Goal: Task Accomplishment & Management: Use online tool/utility

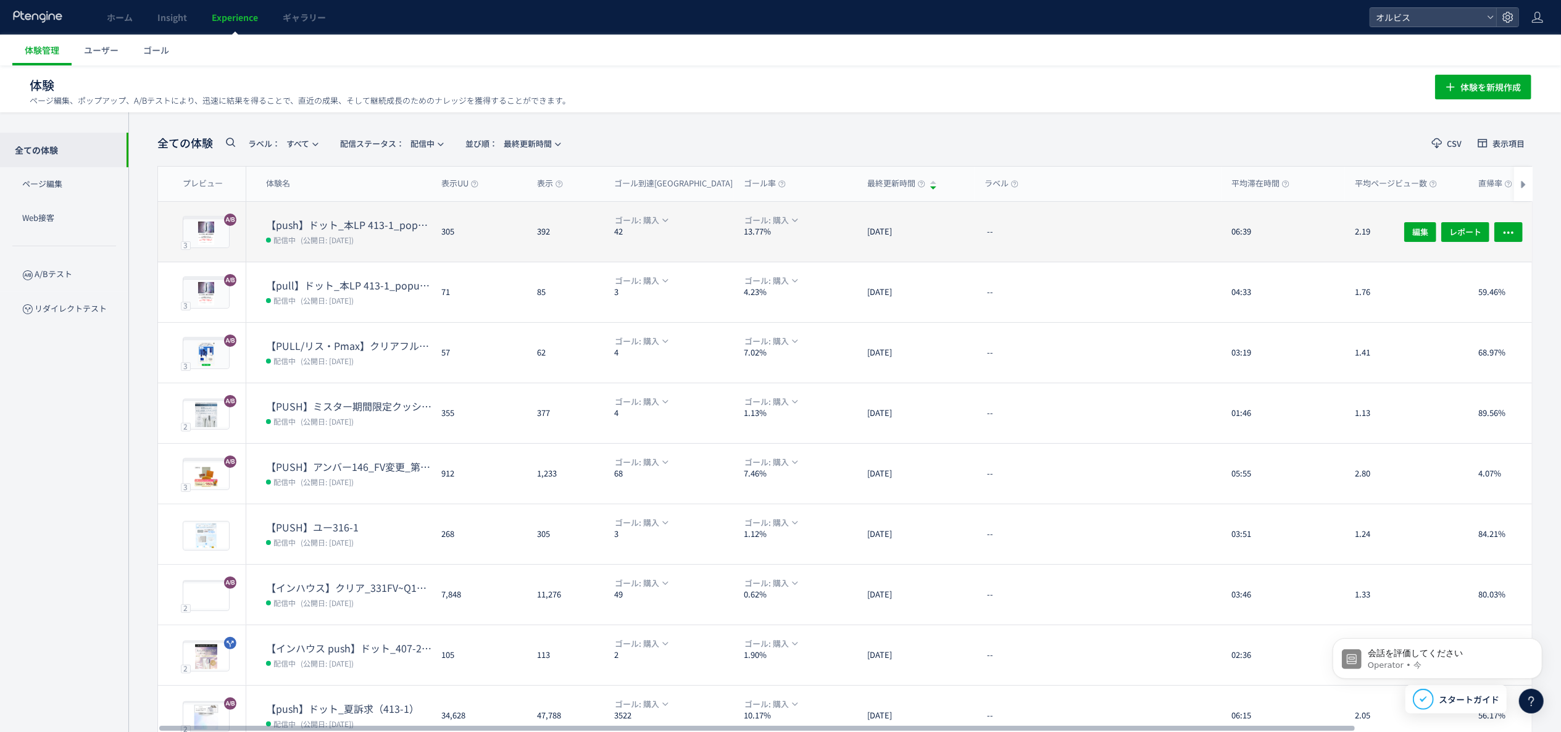
click at [314, 221] on dt "【push】ドット_本LP 413-1_popup（リンクル）" at bounding box center [348, 225] width 165 height 14
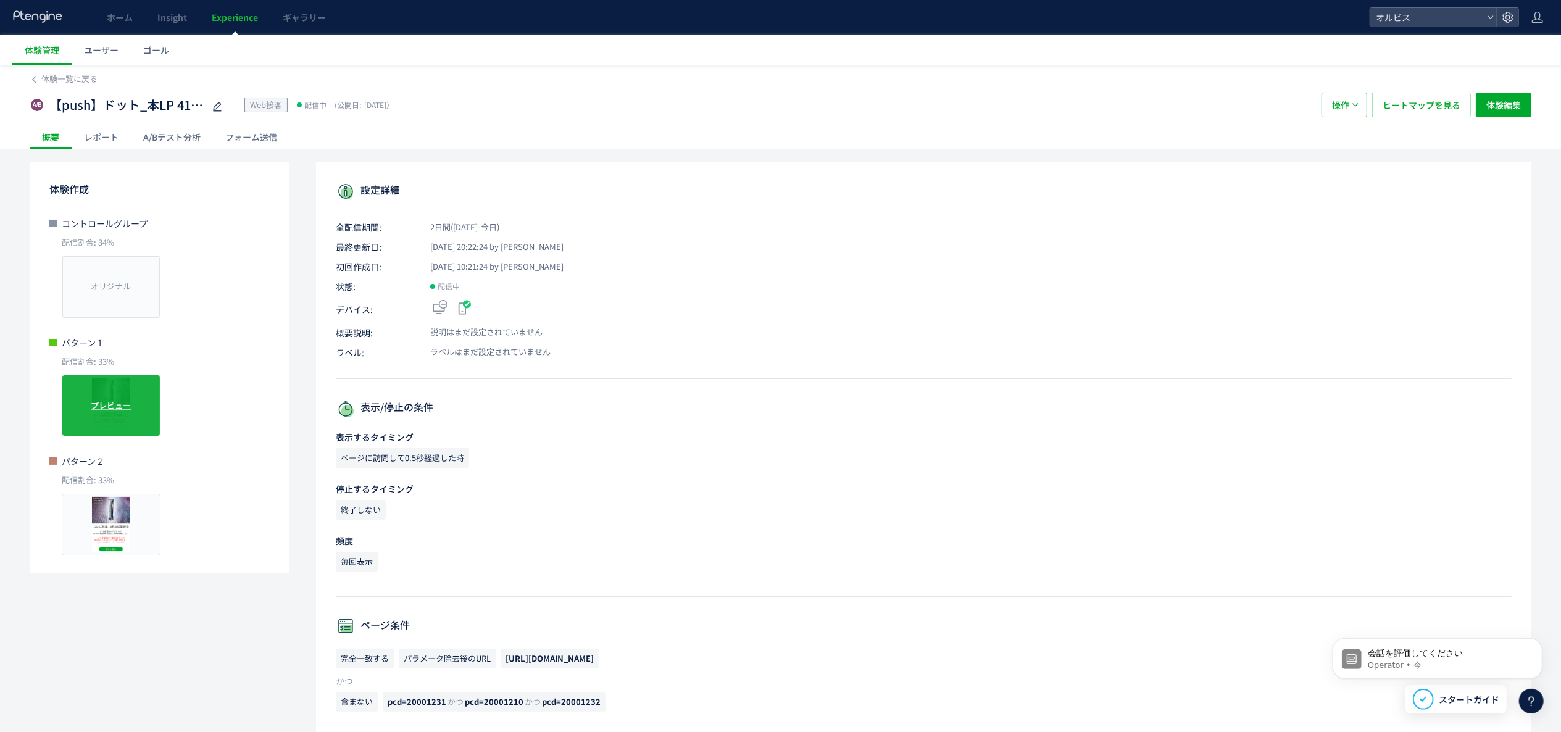
click at [117, 396] on div "プレビュー" at bounding box center [111, 406] width 99 height 62
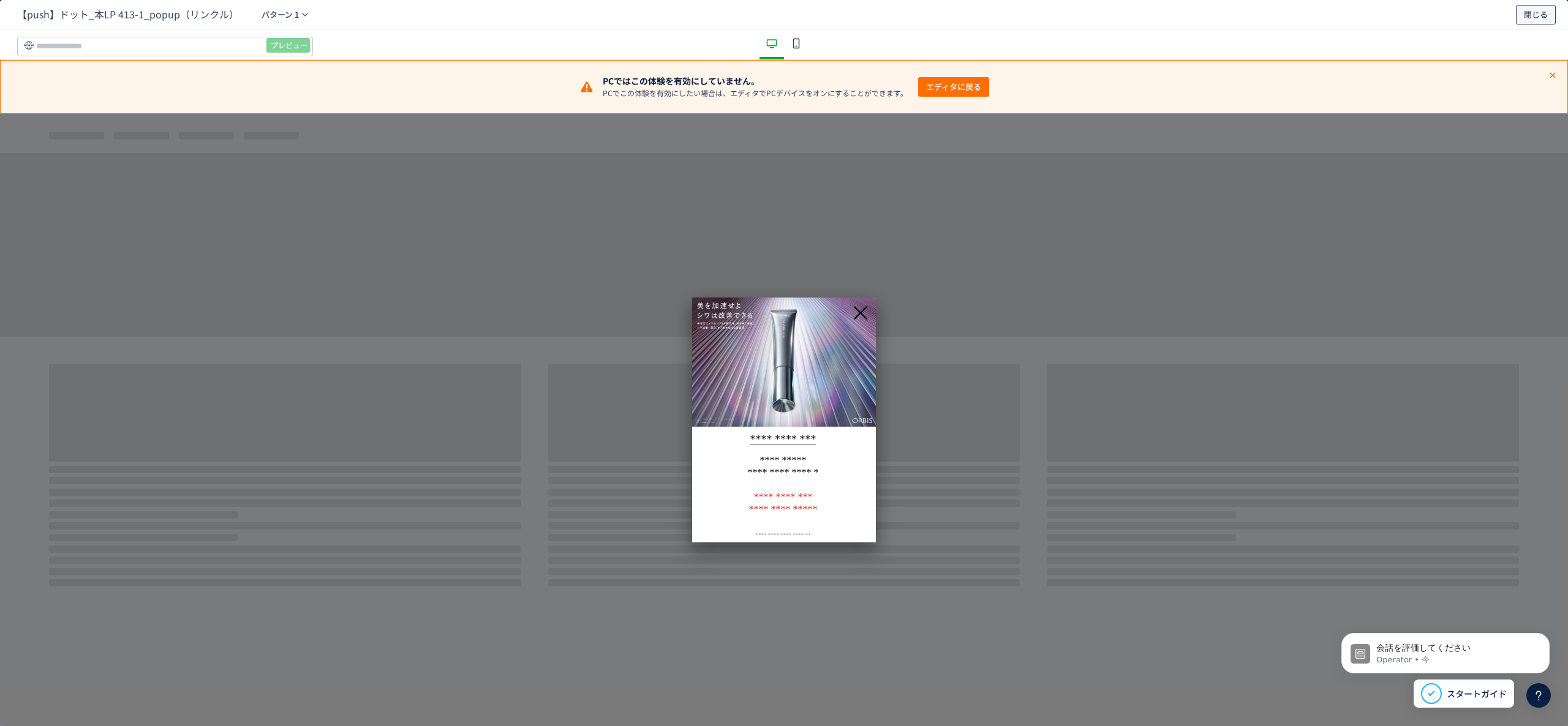
click at [1548, 21] on button "閉じる" at bounding box center [1535, 15] width 40 height 20
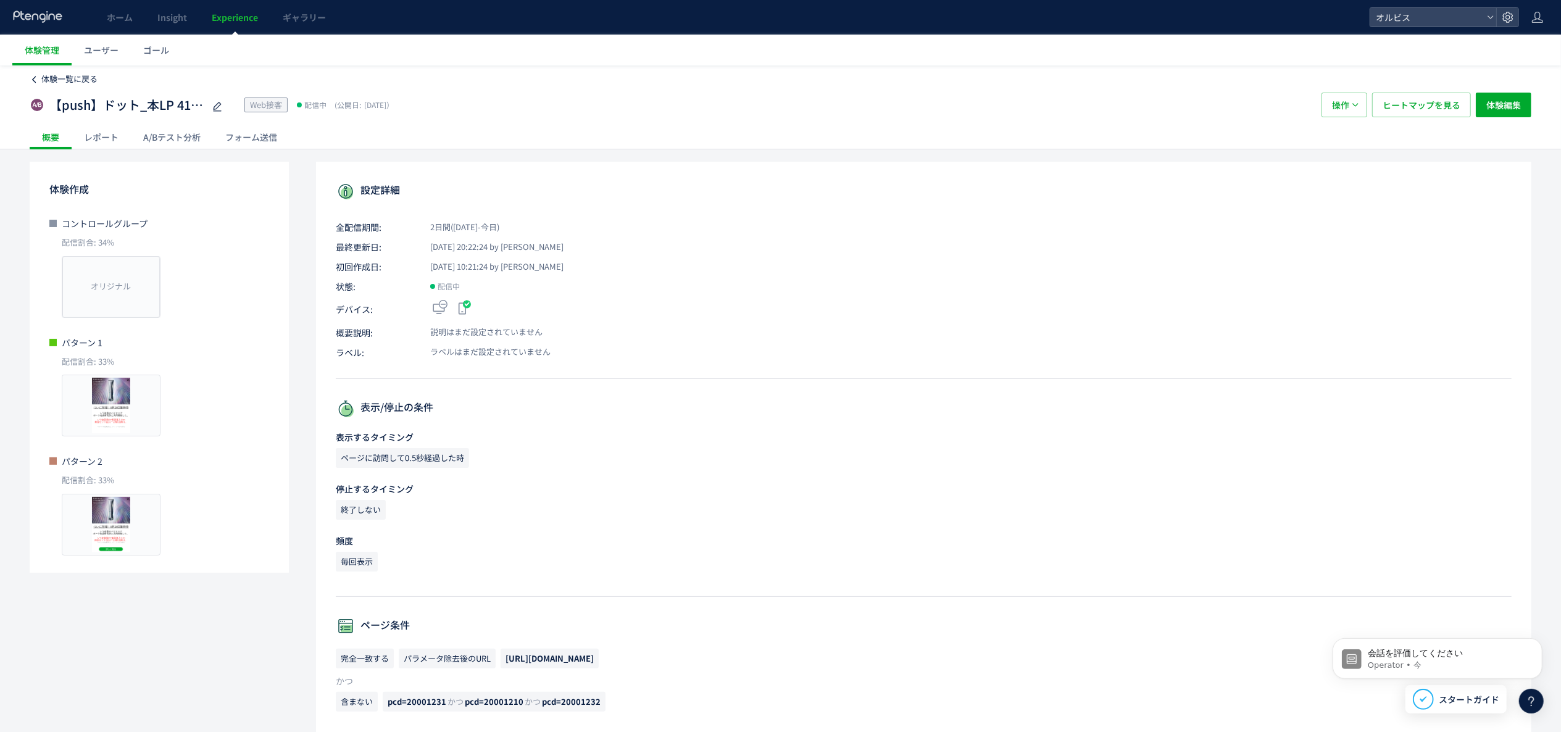
click at [58, 73] on span "体験一覧に戻る" at bounding box center [69, 79] width 56 height 12
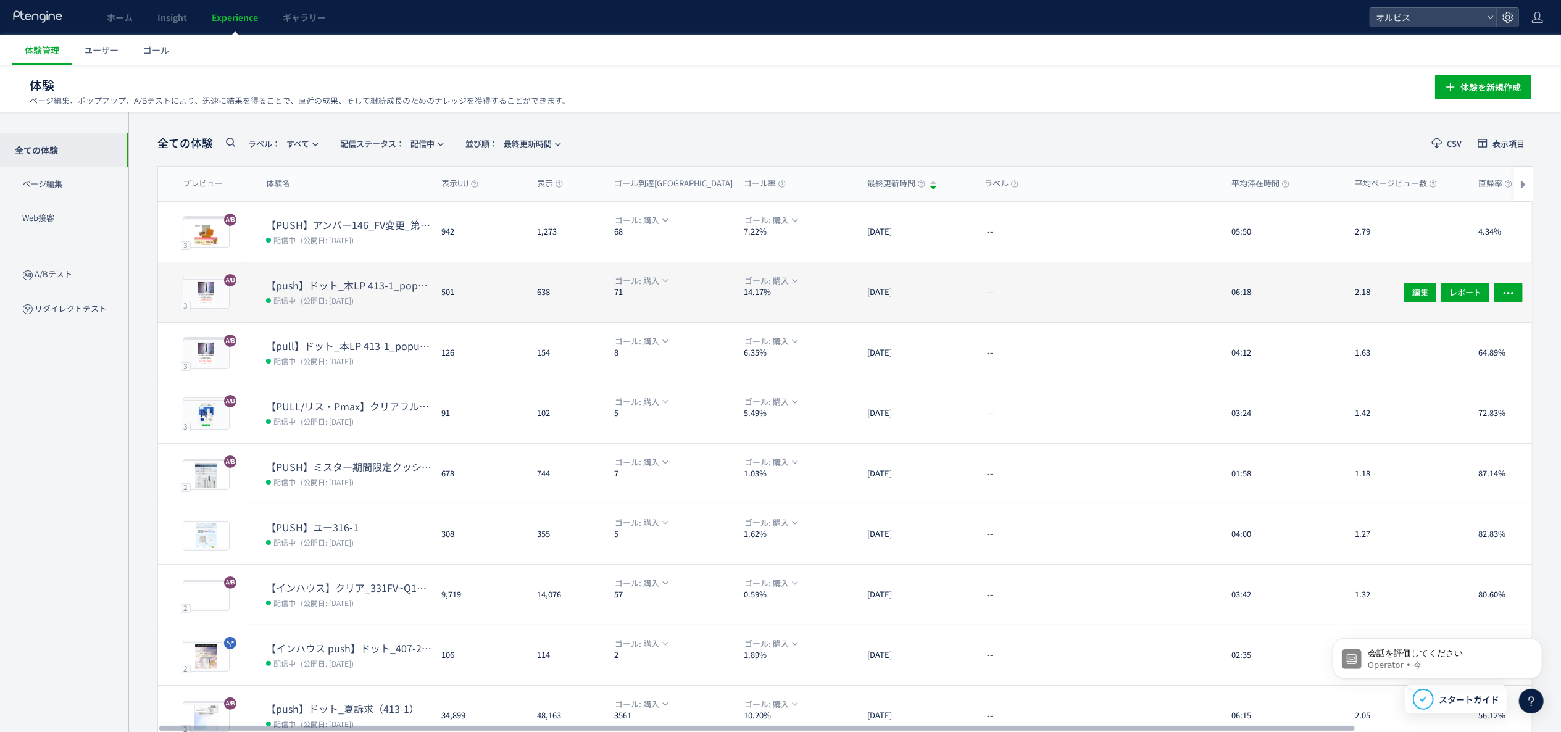
click at [343, 293] on dd "配信中 (公開日: [DATE])" at bounding box center [348, 300] width 165 height 16
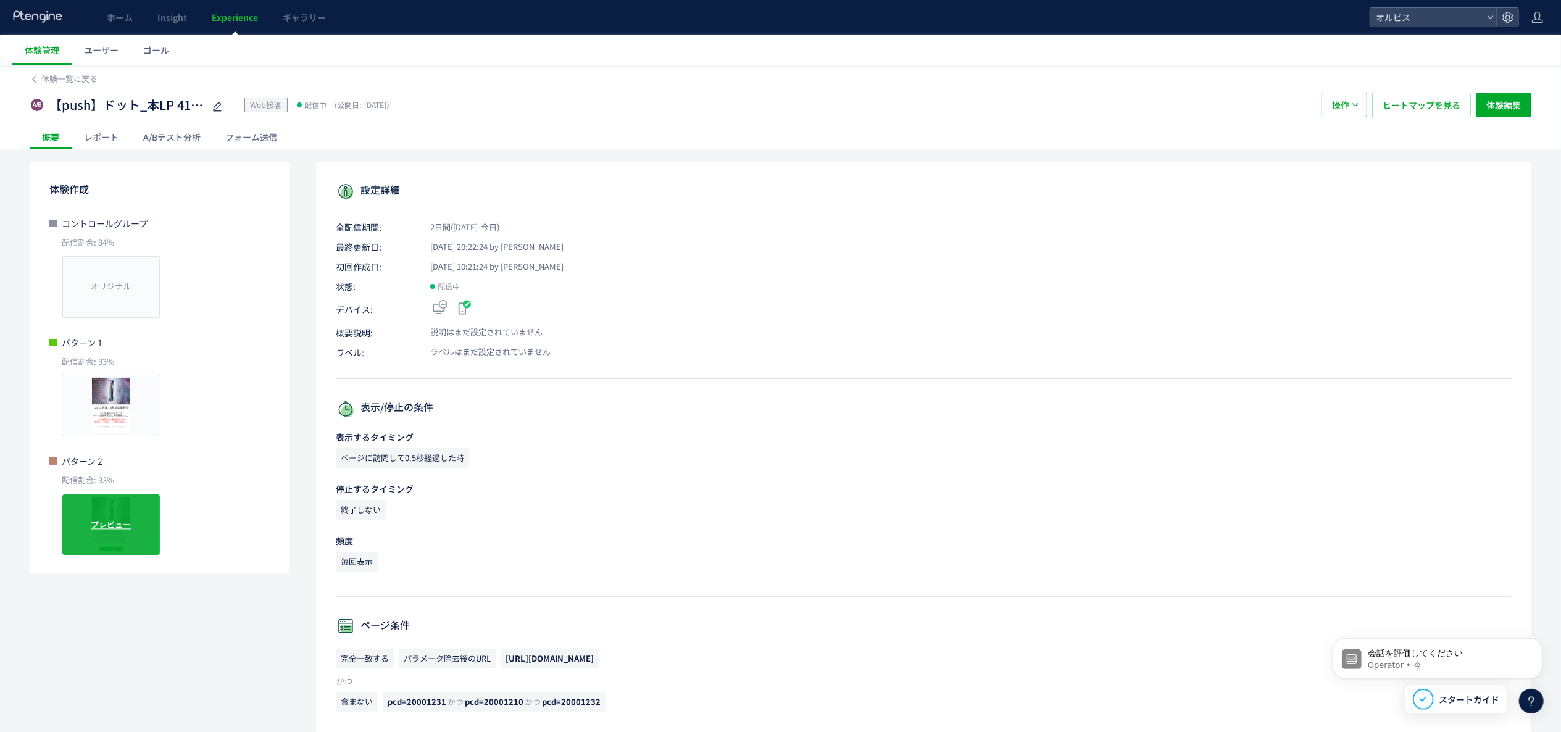
click at [102, 525] on span "プレビュー" at bounding box center [111, 525] width 40 height 12
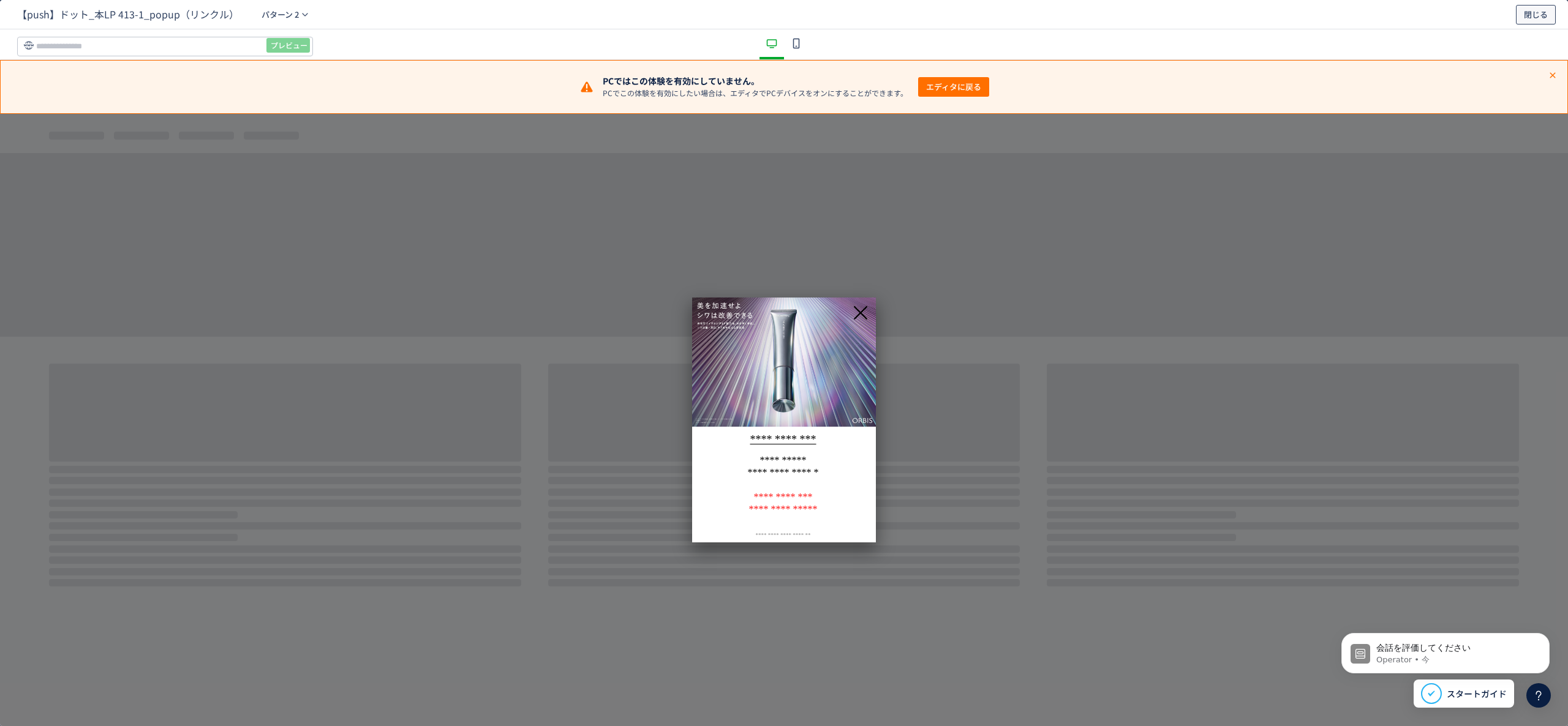
click at [1539, 12] on span "閉じる" at bounding box center [1535, 15] width 24 height 20
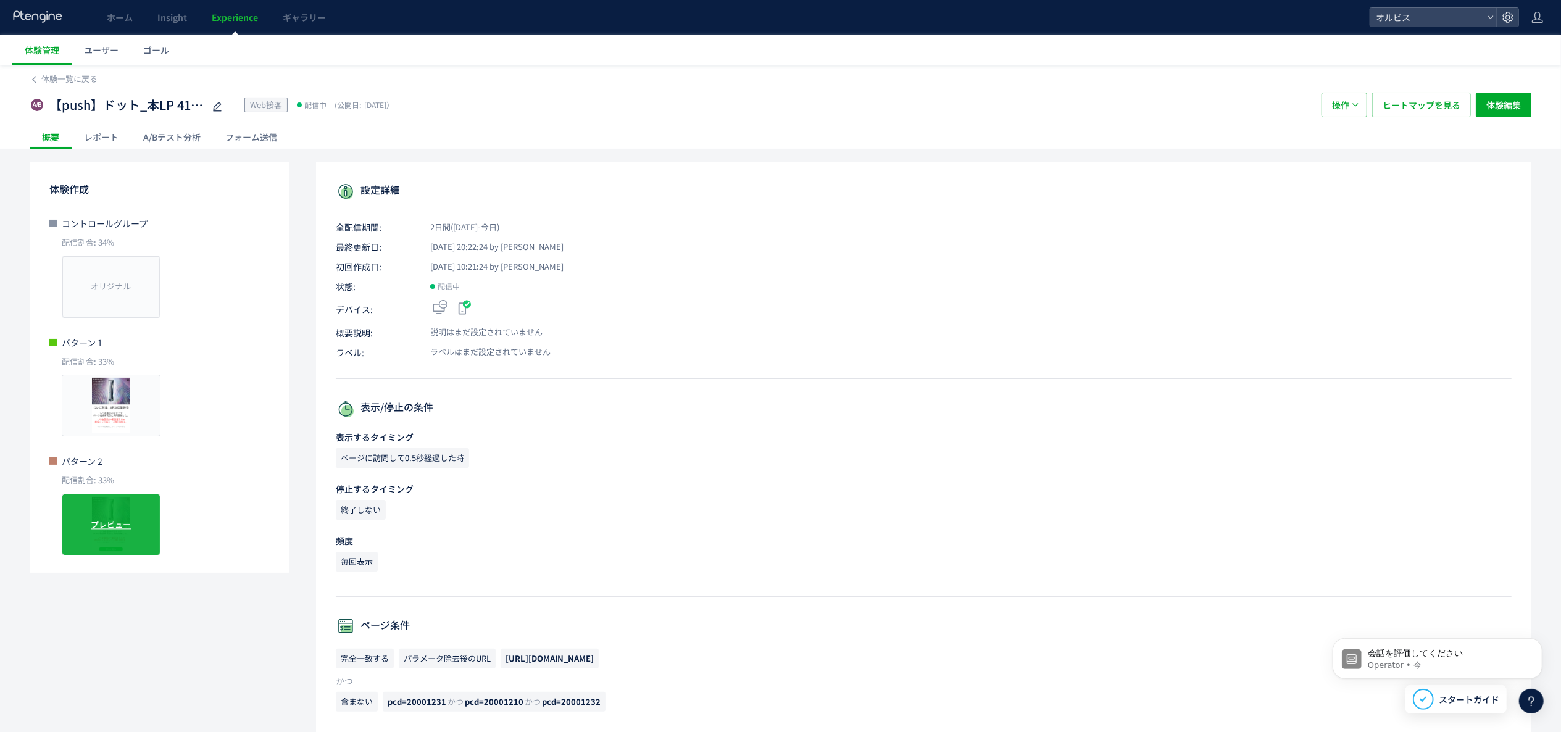
click at [104, 530] on span "プレビュー" at bounding box center [111, 525] width 40 height 12
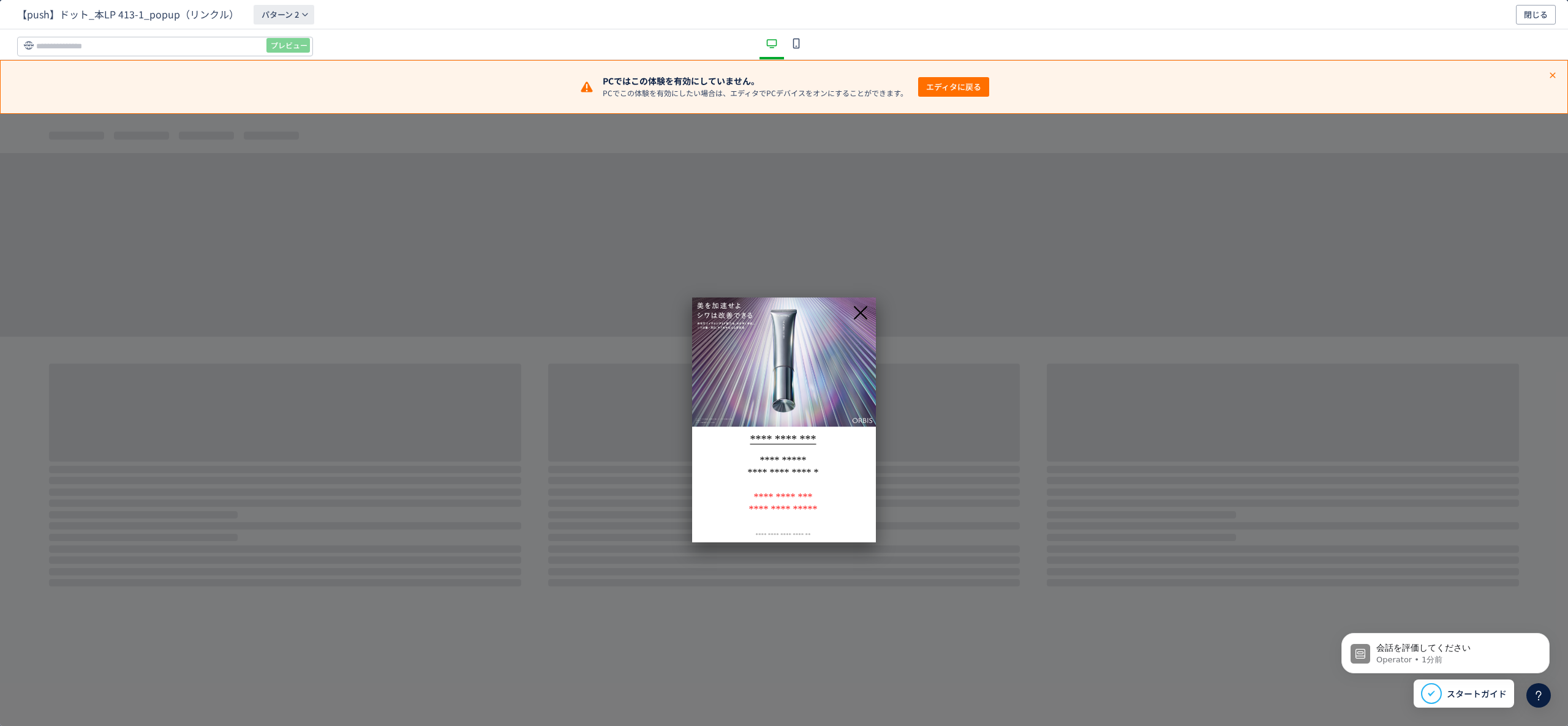
click at [273, 20] on span "パターン 2" at bounding box center [281, 15] width 38 height 20
click at [282, 92] on li "パターン 2" at bounding box center [283, 93] width 110 height 22
click at [297, 15] on span "パターン 2" at bounding box center [281, 15] width 38 height 20
click at [285, 74] on li "パターン 1" at bounding box center [283, 71] width 110 height 22
click at [796, 52] on div "dialog" at bounding box center [795, 45] width 25 height 30
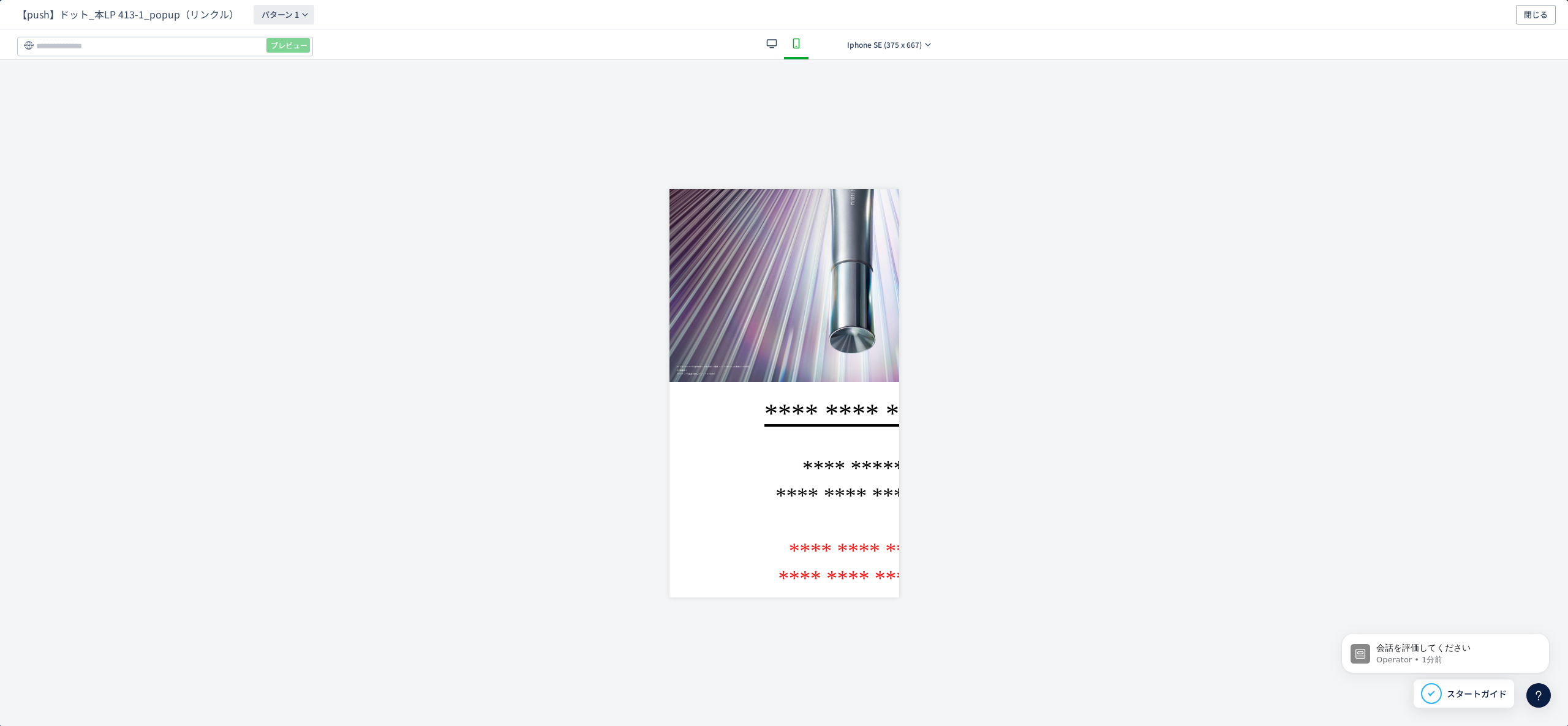
click at [306, 22] on button "パターン 1" at bounding box center [284, 15] width 60 height 20
click at [304, 87] on li "パターン 2" at bounding box center [283, 93] width 110 height 22
click at [177, 31] on div "【push】ドット_本LP 413-1_popup（リンクル） パターン 2 閉じる プレビュー Iphone SE (375 x 667)" at bounding box center [784, 363] width 1568 height 726
click at [181, 38] on input "dialog" at bounding box center [165, 47] width 296 height 20
paste input "**********"
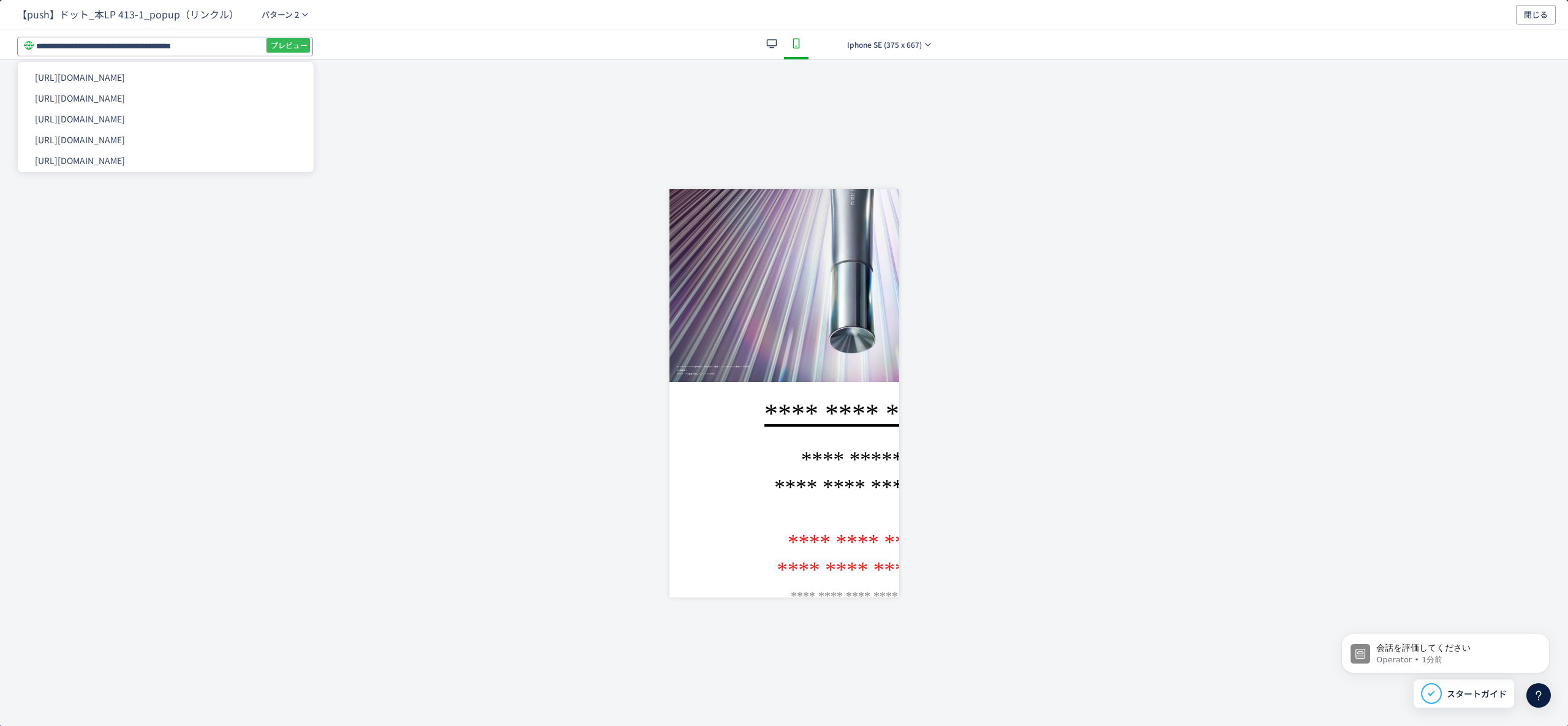
type input "**********"
click at [302, 49] on span "プレビュー" at bounding box center [289, 46] width 37 height 20
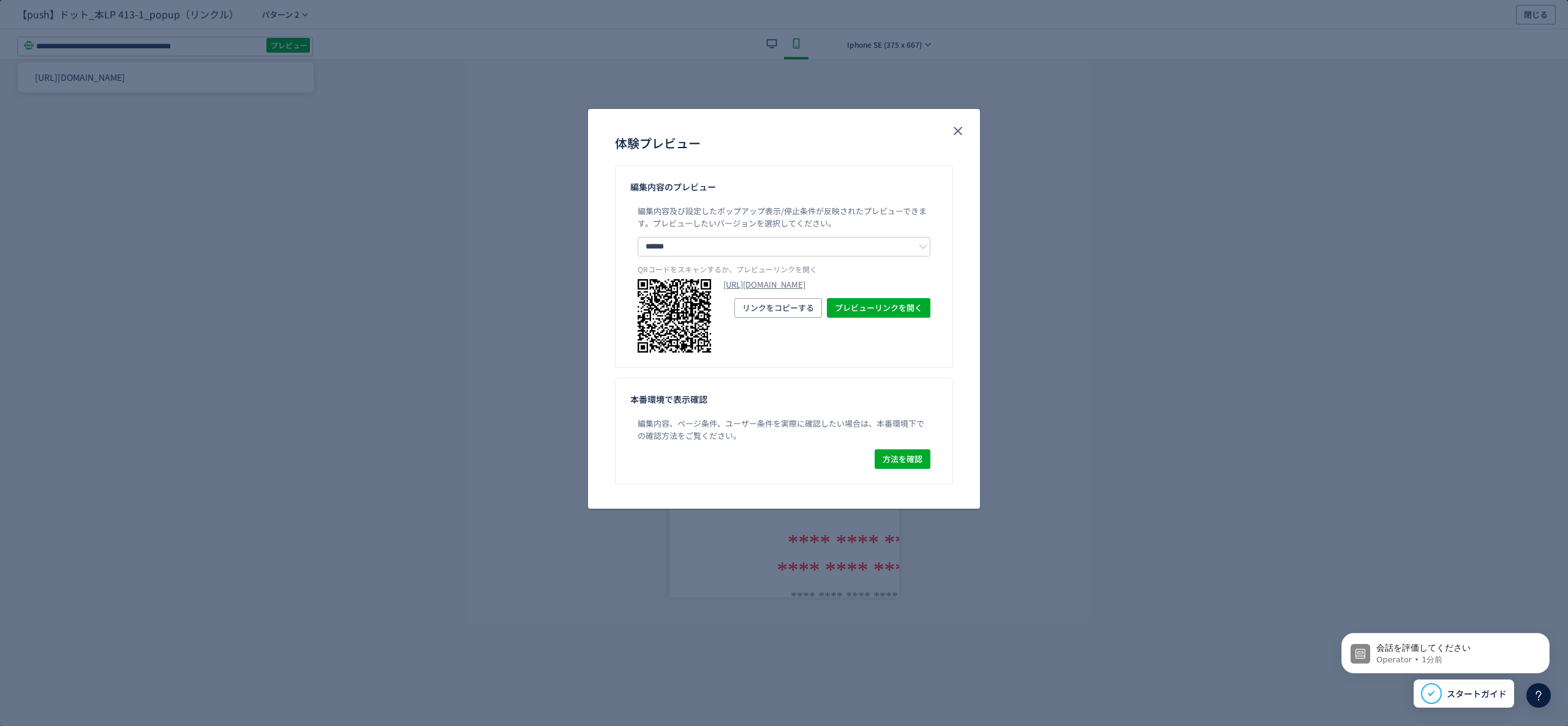
click at [785, 280] on link "[URL][DOMAIN_NAME]" at bounding box center [826, 286] width 207 height 12
click at [965, 131] on button "close" at bounding box center [958, 131] width 20 height 20
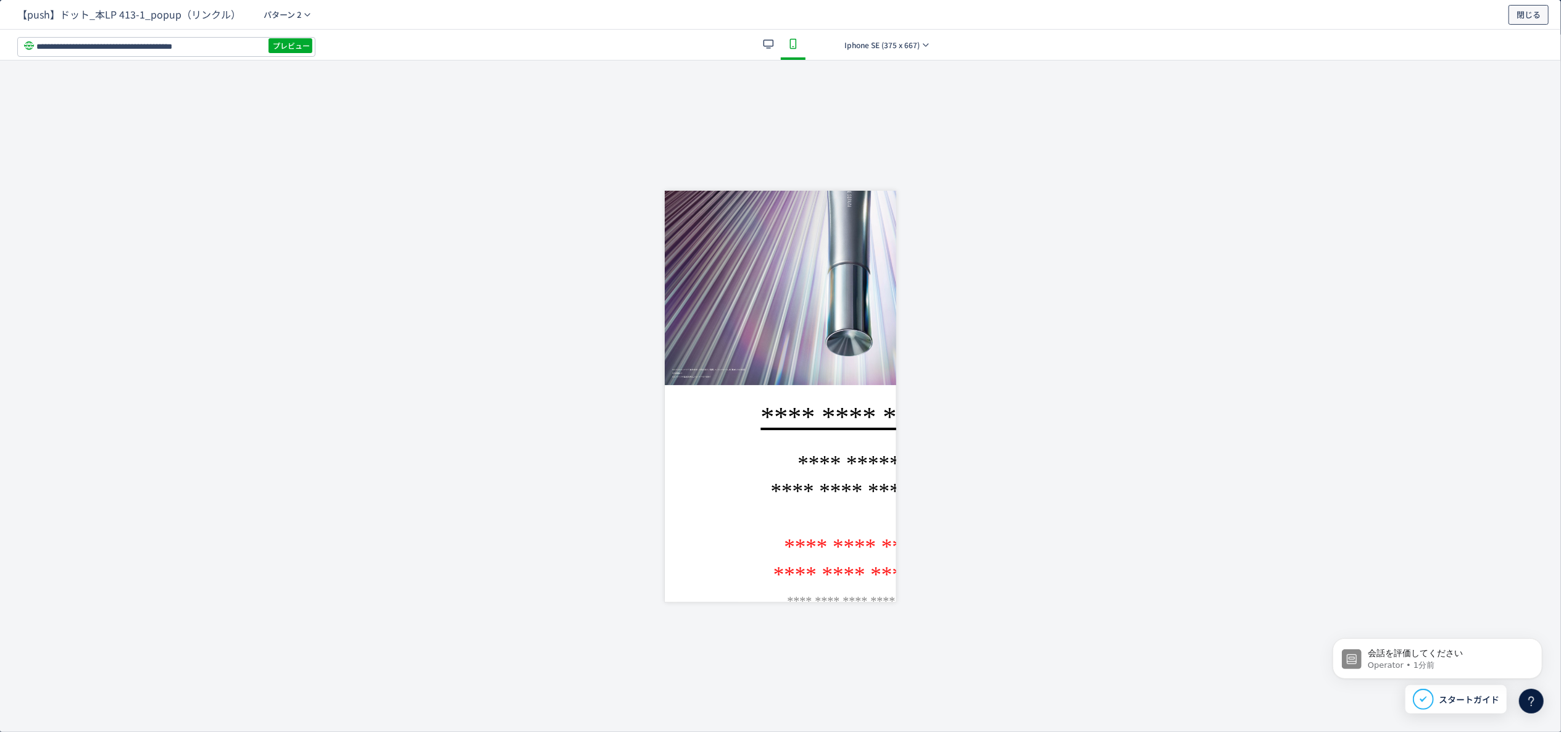
click at [1520, 9] on span "閉じる" at bounding box center [1529, 15] width 24 height 20
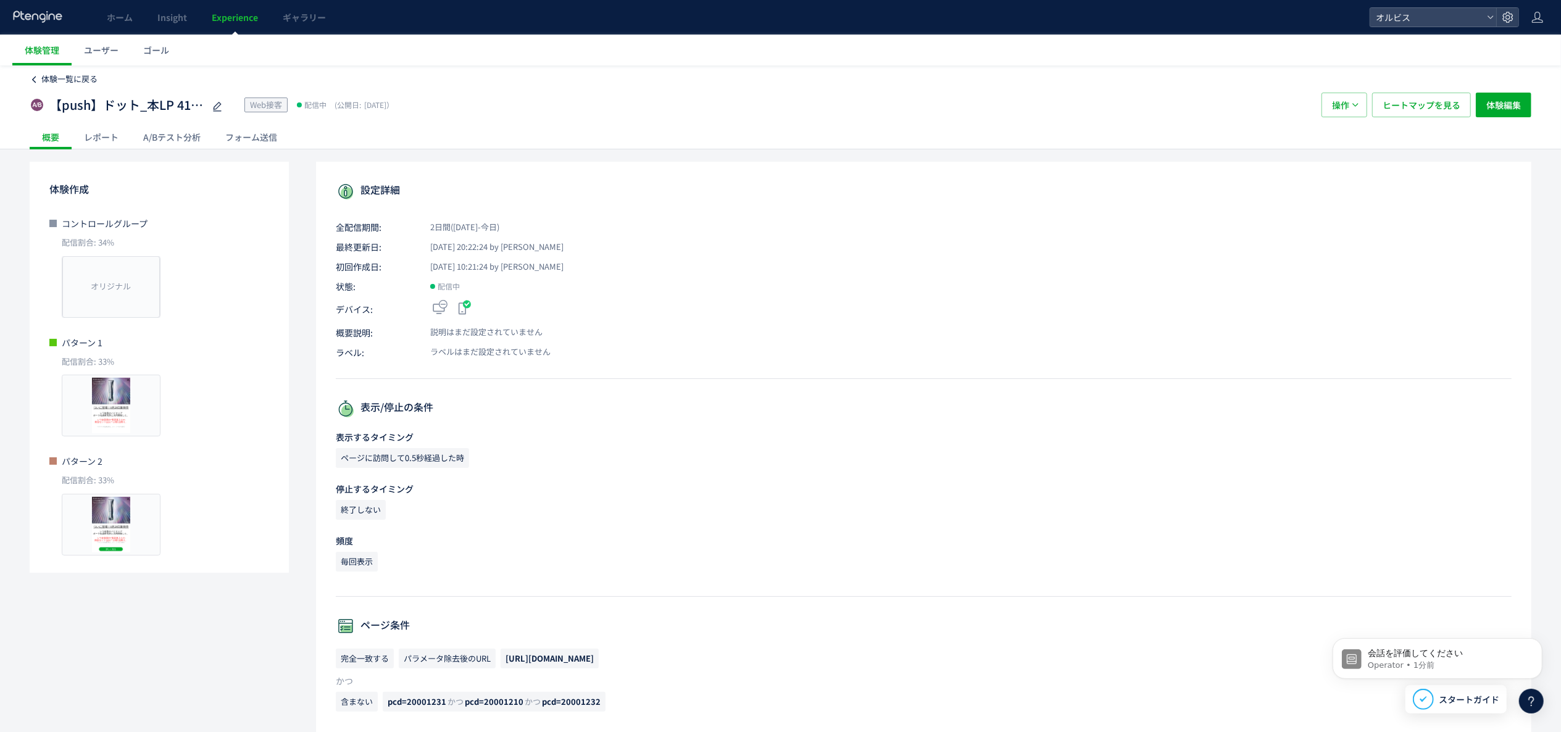
click at [67, 80] on span "体験一覧に戻る" at bounding box center [69, 79] width 56 height 12
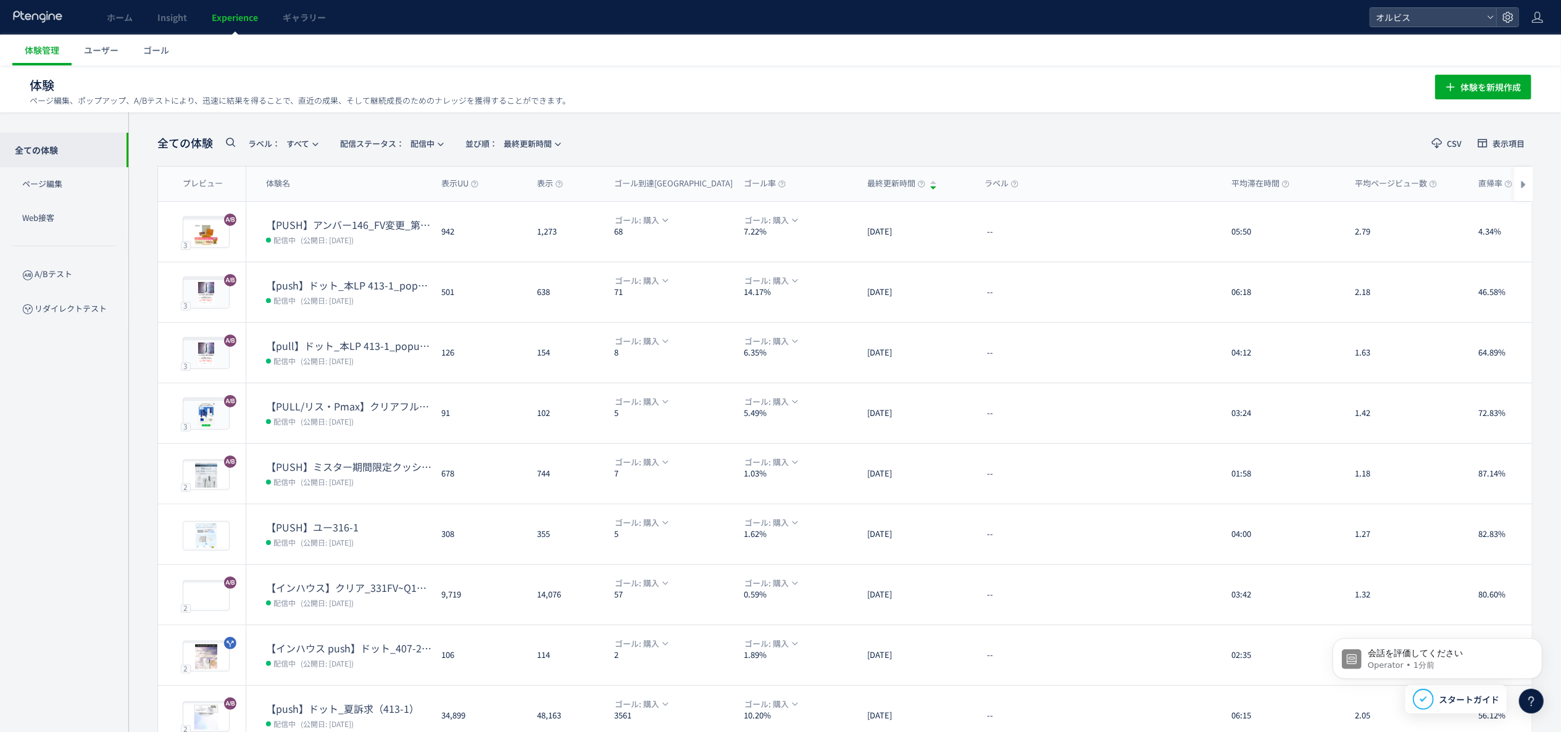
click at [354, 416] on span "(公開日: [DATE])" at bounding box center [327, 421] width 53 height 10
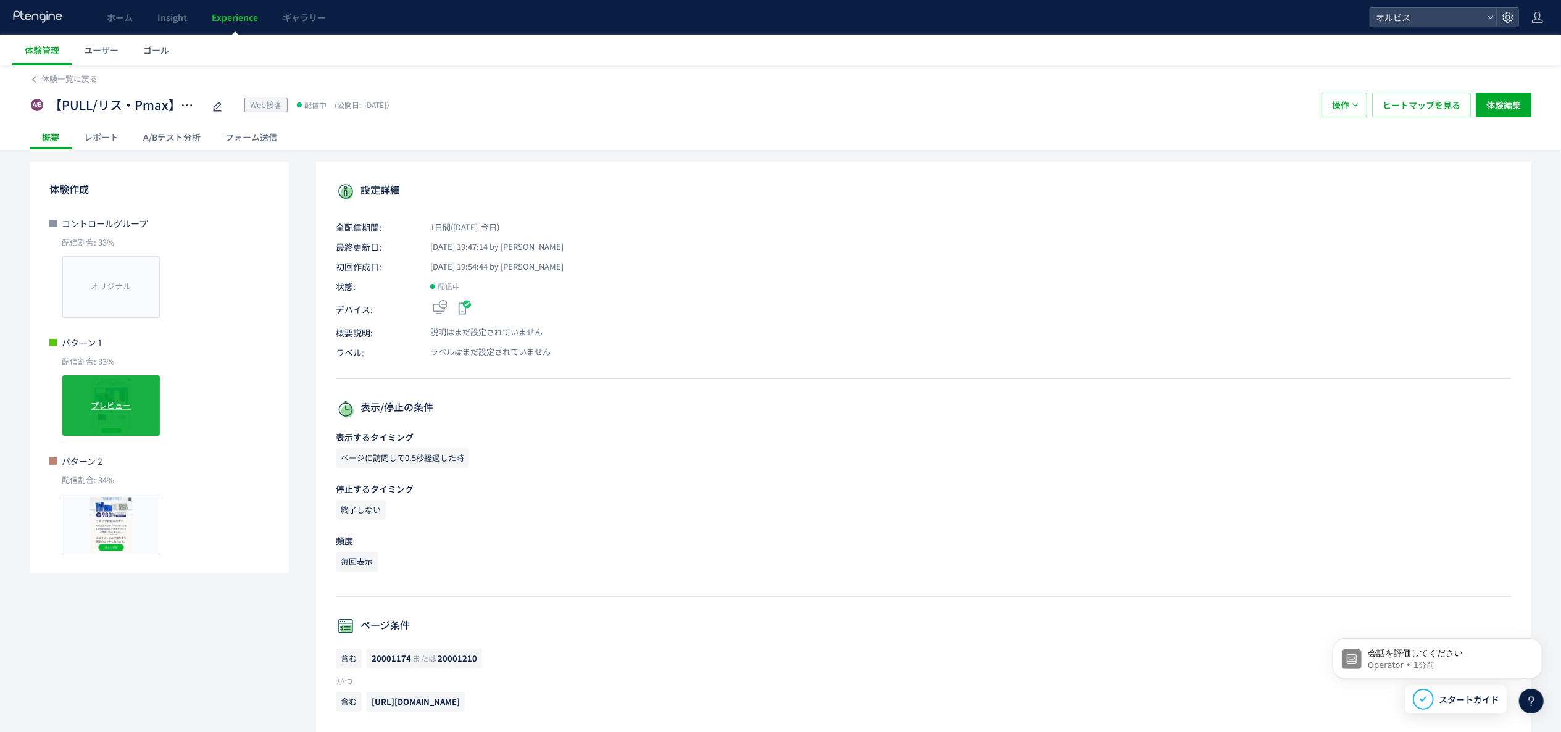
click at [117, 406] on span "プレビュー" at bounding box center [111, 406] width 40 height 12
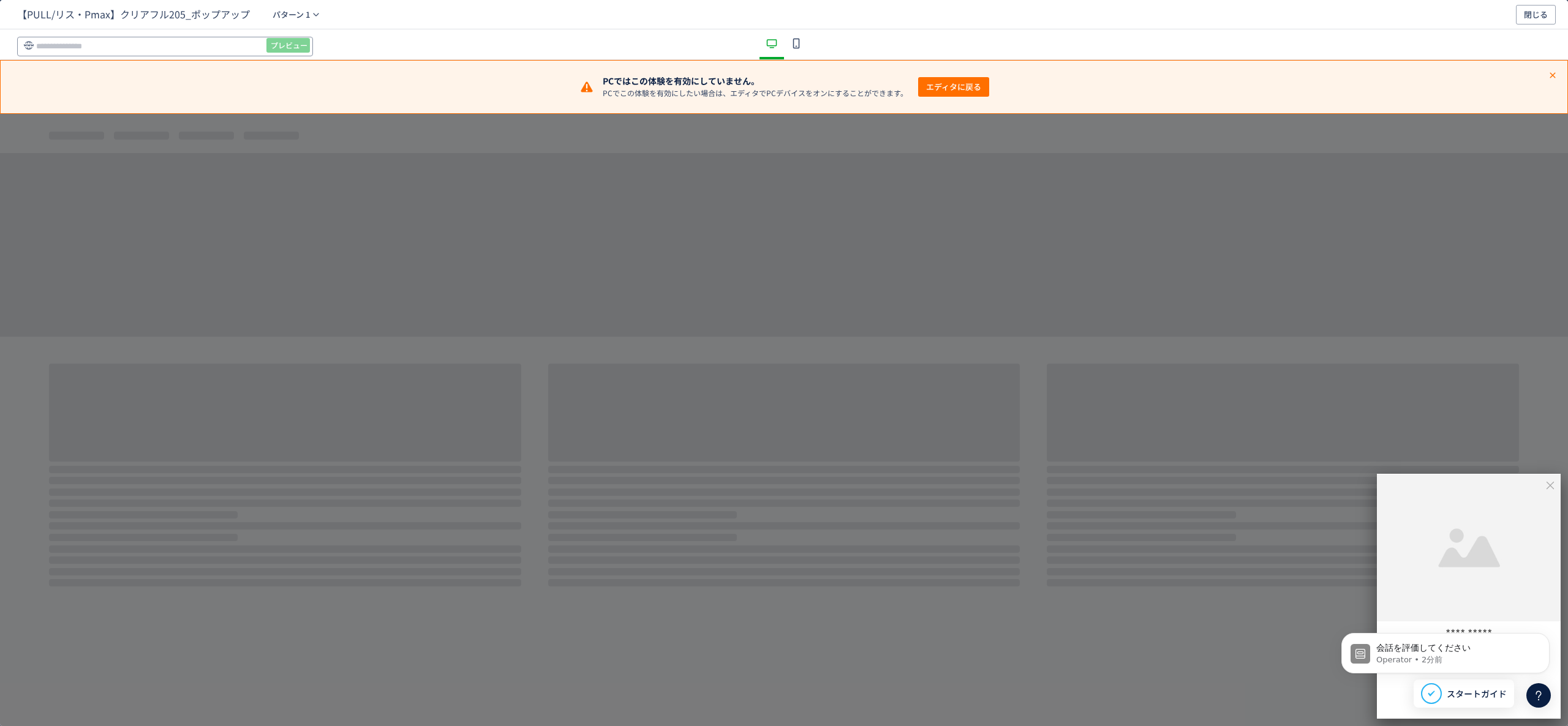
drag, startPoint x: 236, startPoint y: 29, endPoint x: 238, endPoint y: 38, distance: 9.2
click at [235, 30] on div "プレビュー" at bounding box center [784, 45] width 1568 height 31
click at [238, 38] on input "dialog" at bounding box center [165, 47] width 296 height 20
paste input "**********"
type input "**********"
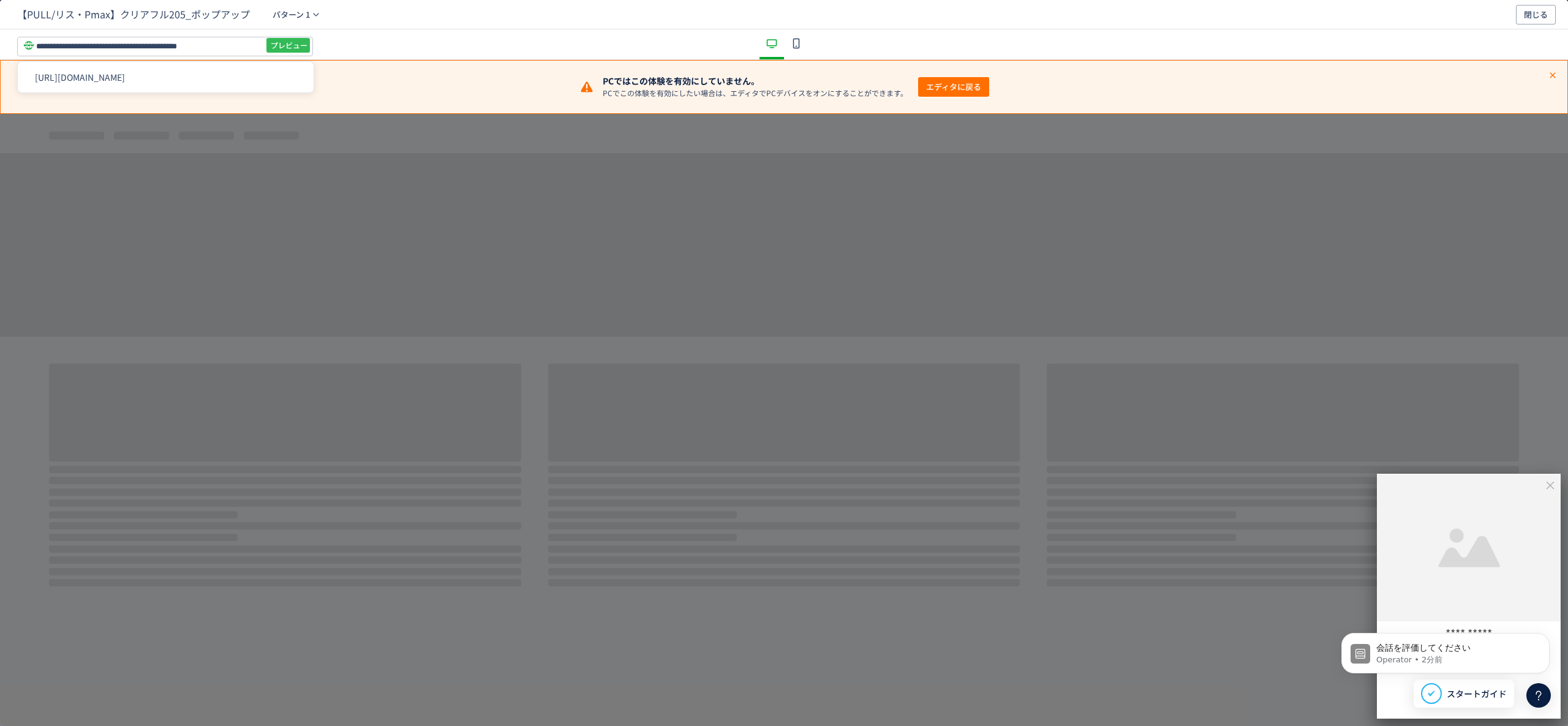
click at [286, 44] on span "プレビュー" at bounding box center [289, 46] width 37 height 20
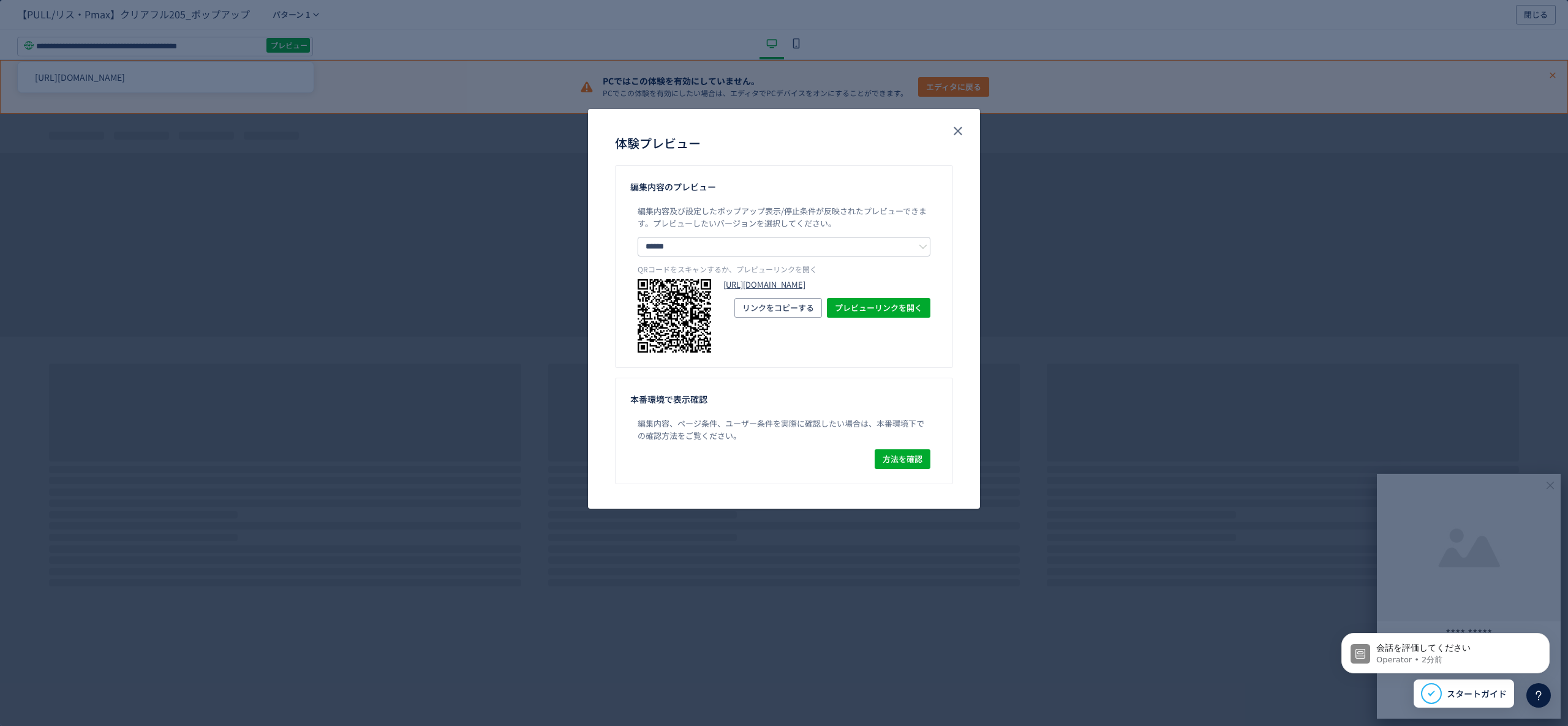
click at [817, 291] on link "[URL][DOMAIN_NAME]" at bounding box center [826, 286] width 207 height 12
click at [967, 127] on div "体験プレビュー" at bounding box center [784, 137] width 392 height 57
click at [953, 132] on icon "close" at bounding box center [957, 131] width 15 height 15
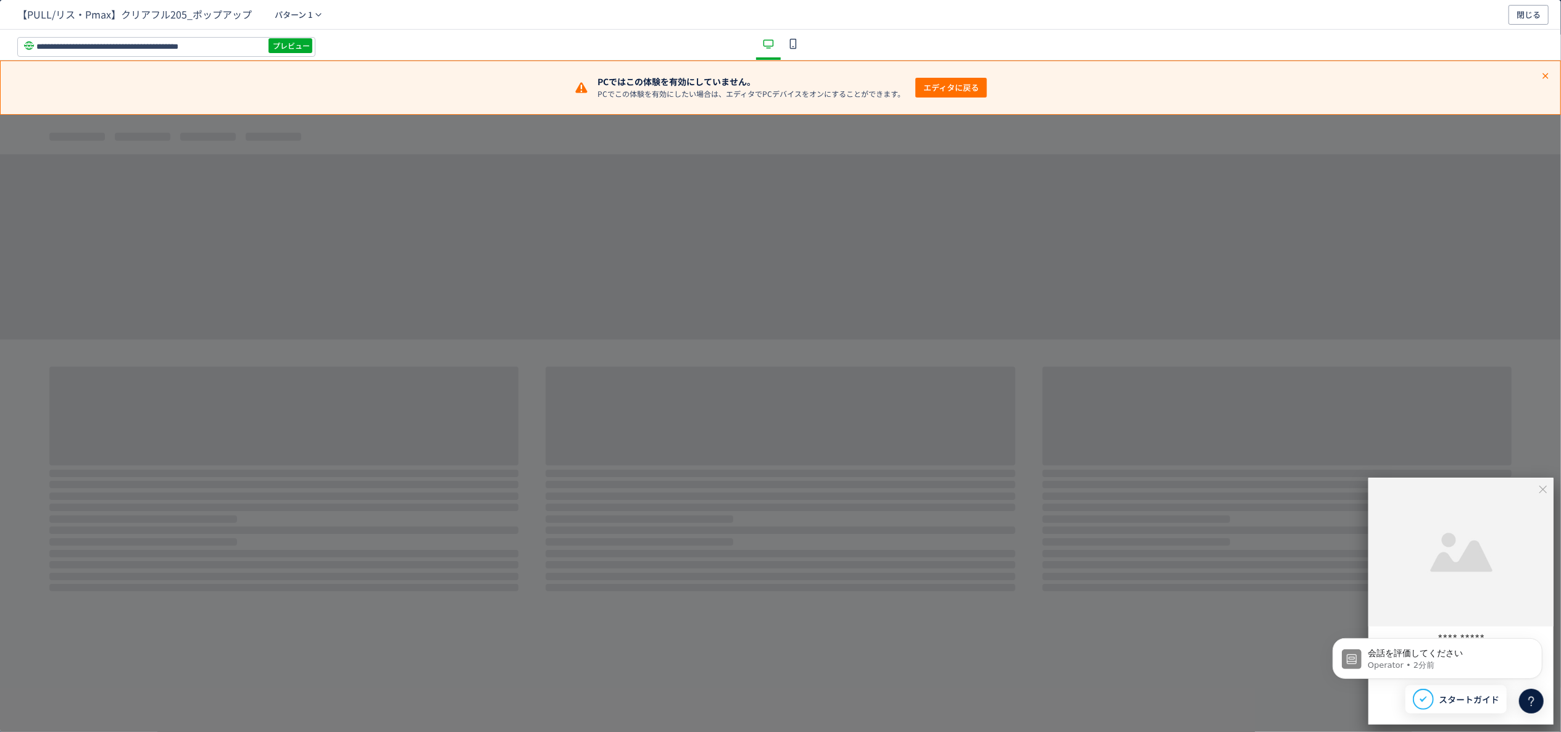
click at [293, 25] on div "【PULL/リス・Pmax】クリアフル205_ポップアップ パターン 1 閉じる" at bounding box center [780, 15] width 1561 height 30
click at [296, 16] on span "パターン 1" at bounding box center [294, 15] width 38 height 20
click at [310, 91] on li "パターン 2" at bounding box center [297, 94] width 111 height 22
drag, startPoint x: 791, startPoint y: 49, endPoint x: 806, endPoint y: 54, distance: 16.0
click at [791, 49] on icon "dialog" at bounding box center [793, 43] width 15 height 15
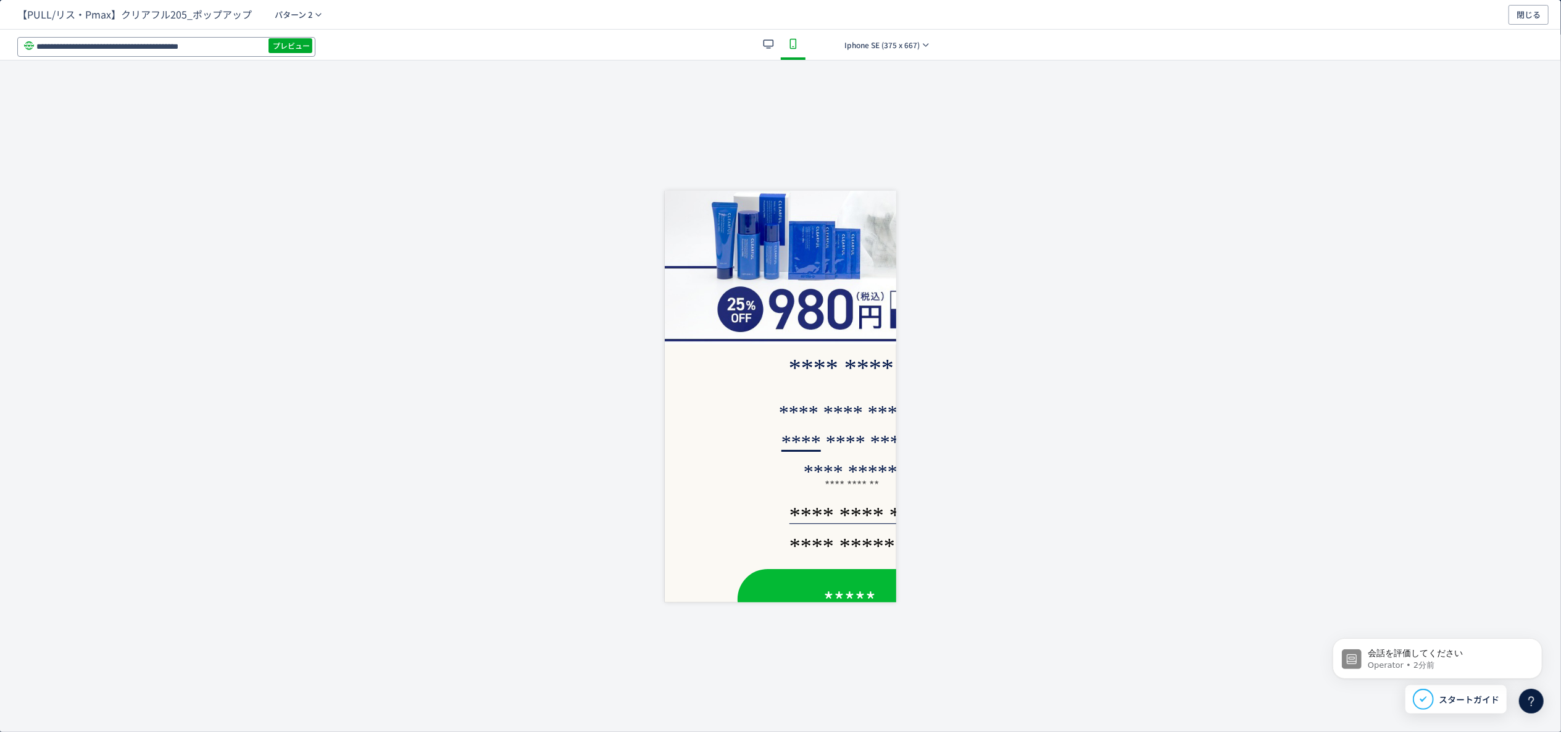
click at [267, 51] on input "**********" at bounding box center [166, 47] width 298 height 20
click at [277, 46] on span "プレビュー" at bounding box center [291, 46] width 37 height 20
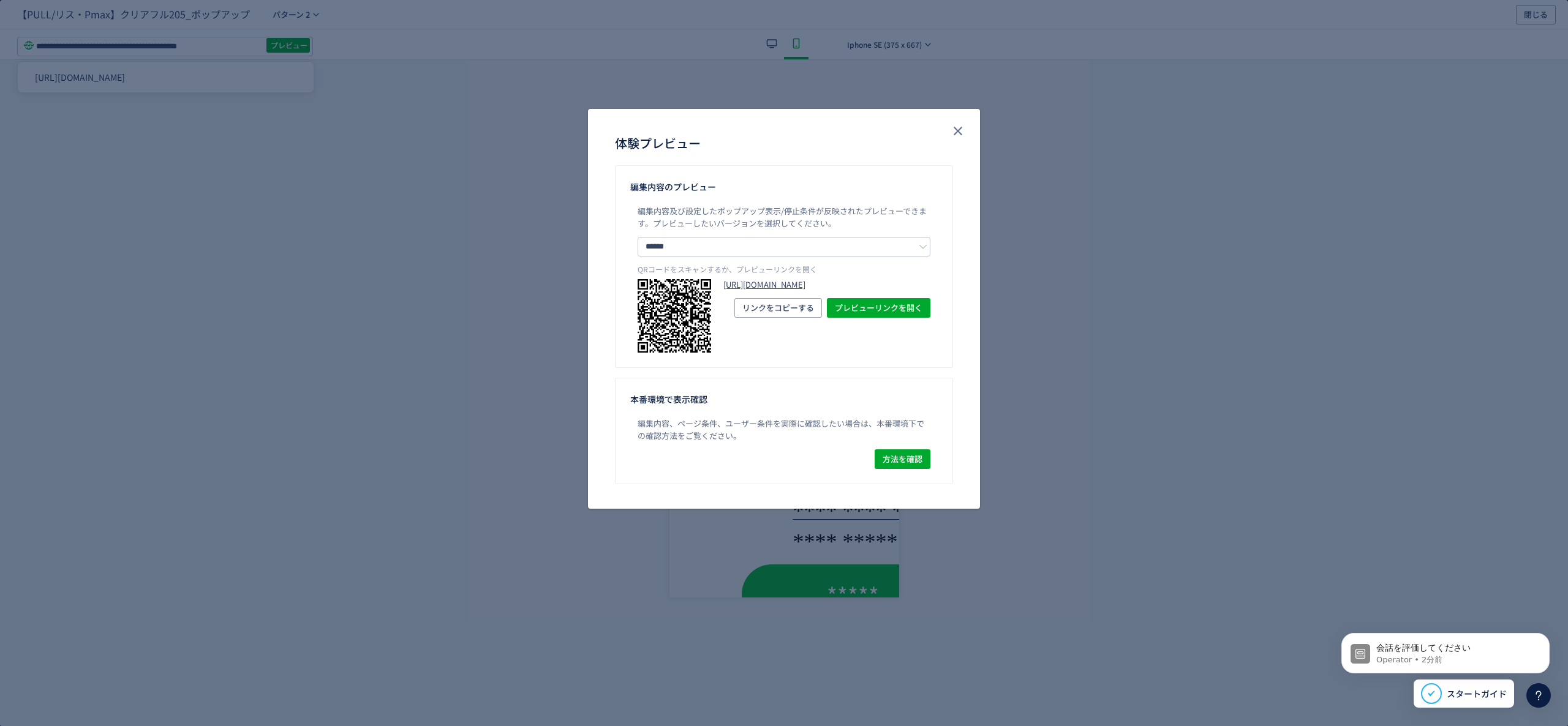
click at [814, 291] on link "[URL][DOMAIN_NAME]" at bounding box center [826, 286] width 207 height 12
click at [948, 119] on div "体験プレビュー" at bounding box center [784, 137] width 392 height 57
click at [951, 124] on icon "close" at bounding box center [957, 131] width 15 height 15
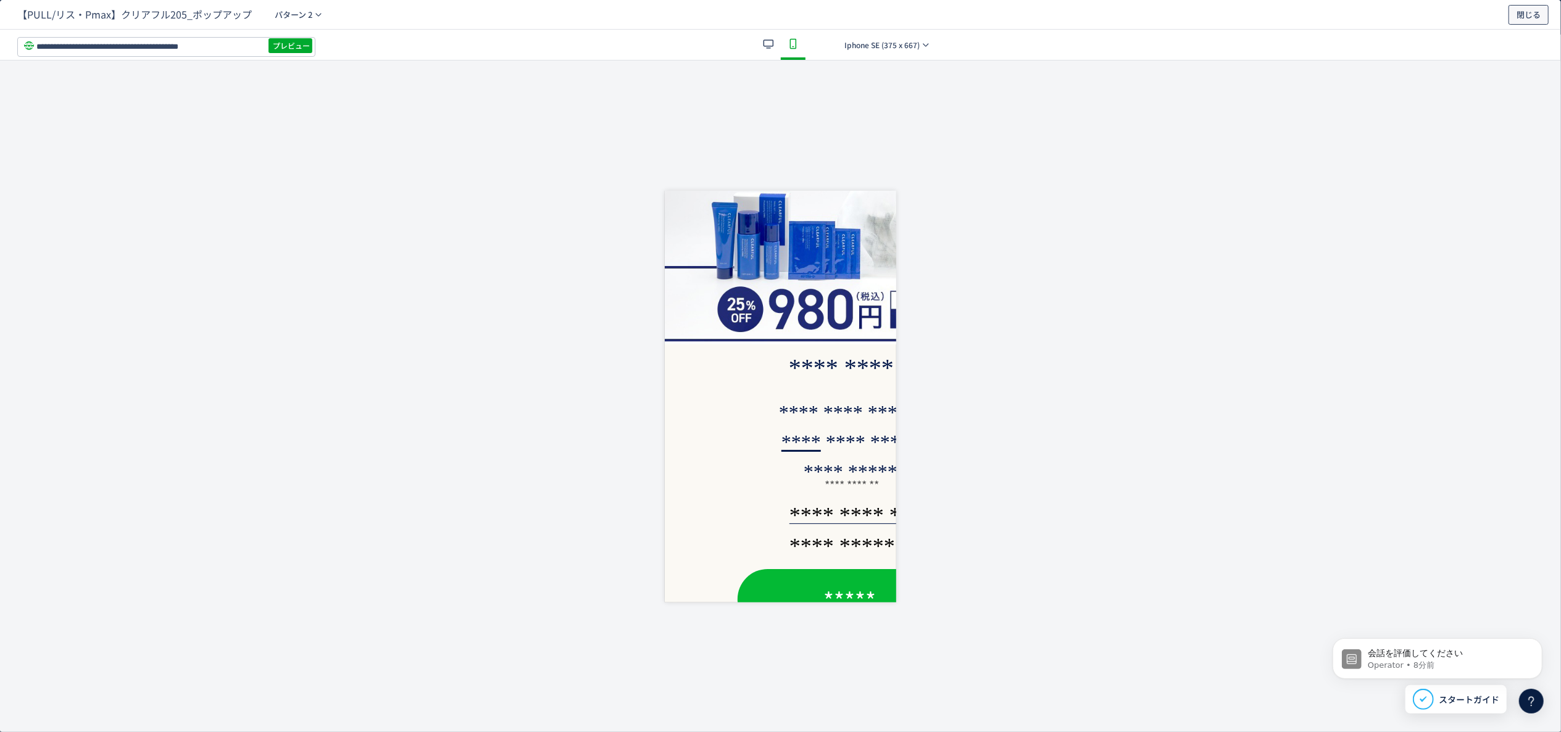
click at [1512, 20] on button "閉じる" at bounding box center [1529, 15] width 40 height 20
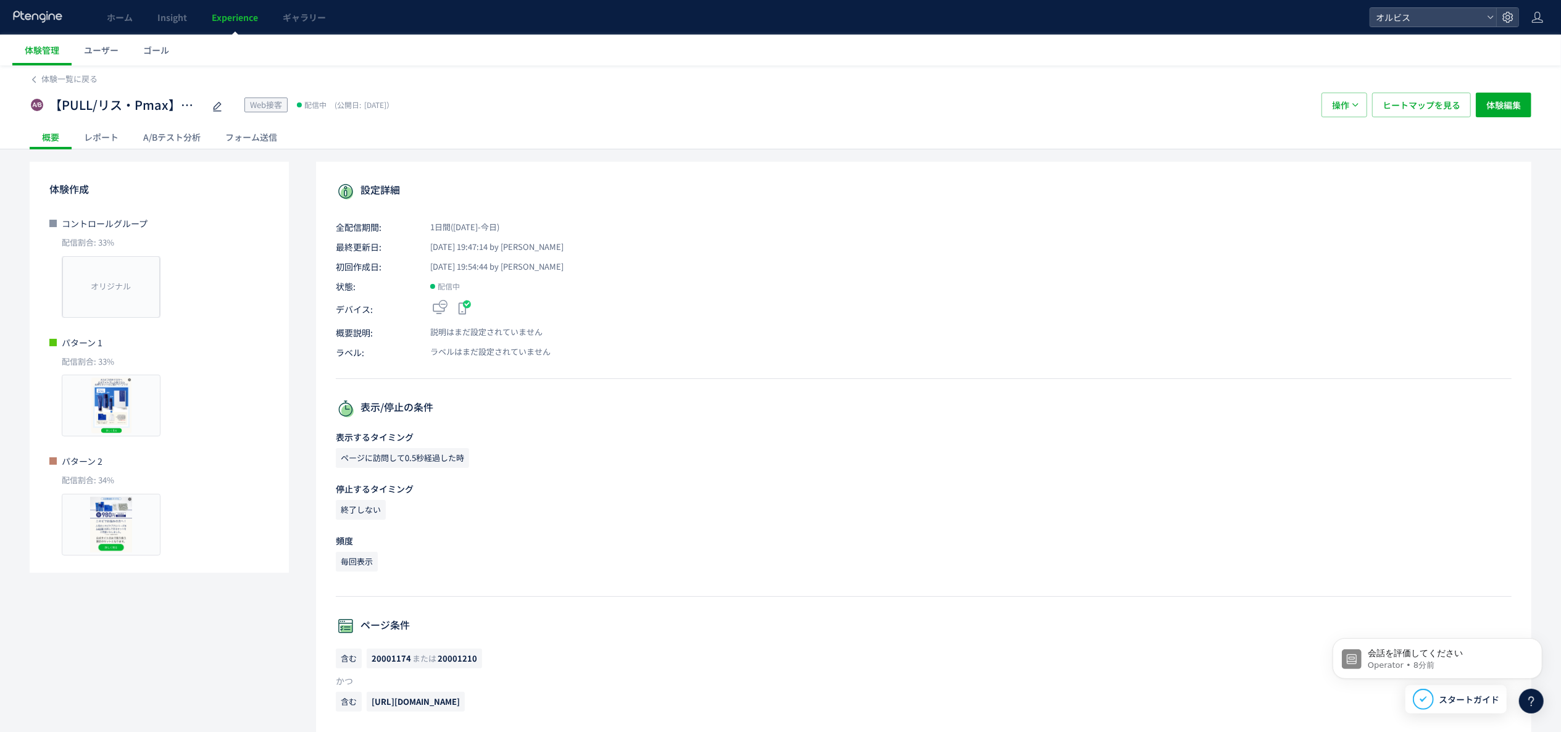
click at [168, 140] on div "A/Bテスト分析" at bounding box center [172, 137] width 82 height 25
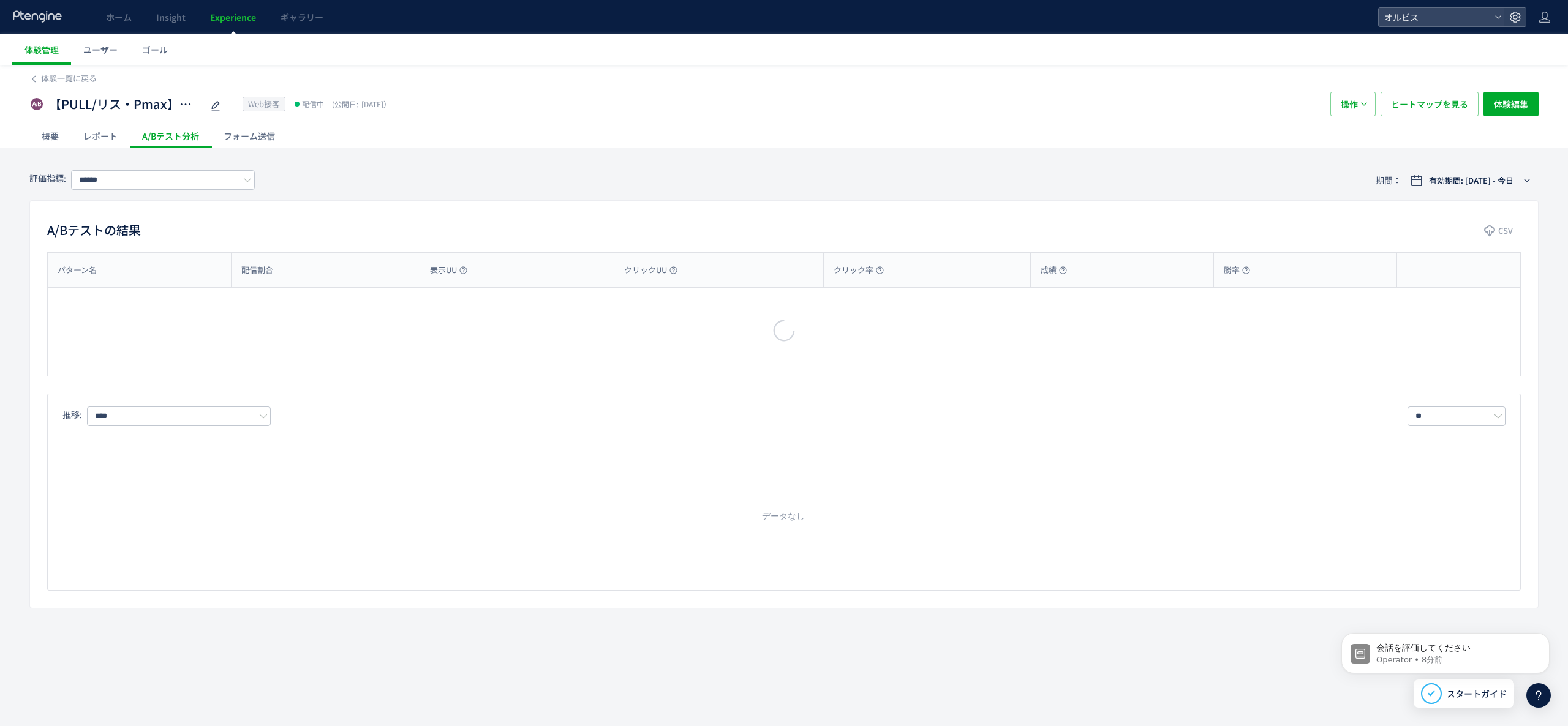
type input "**"
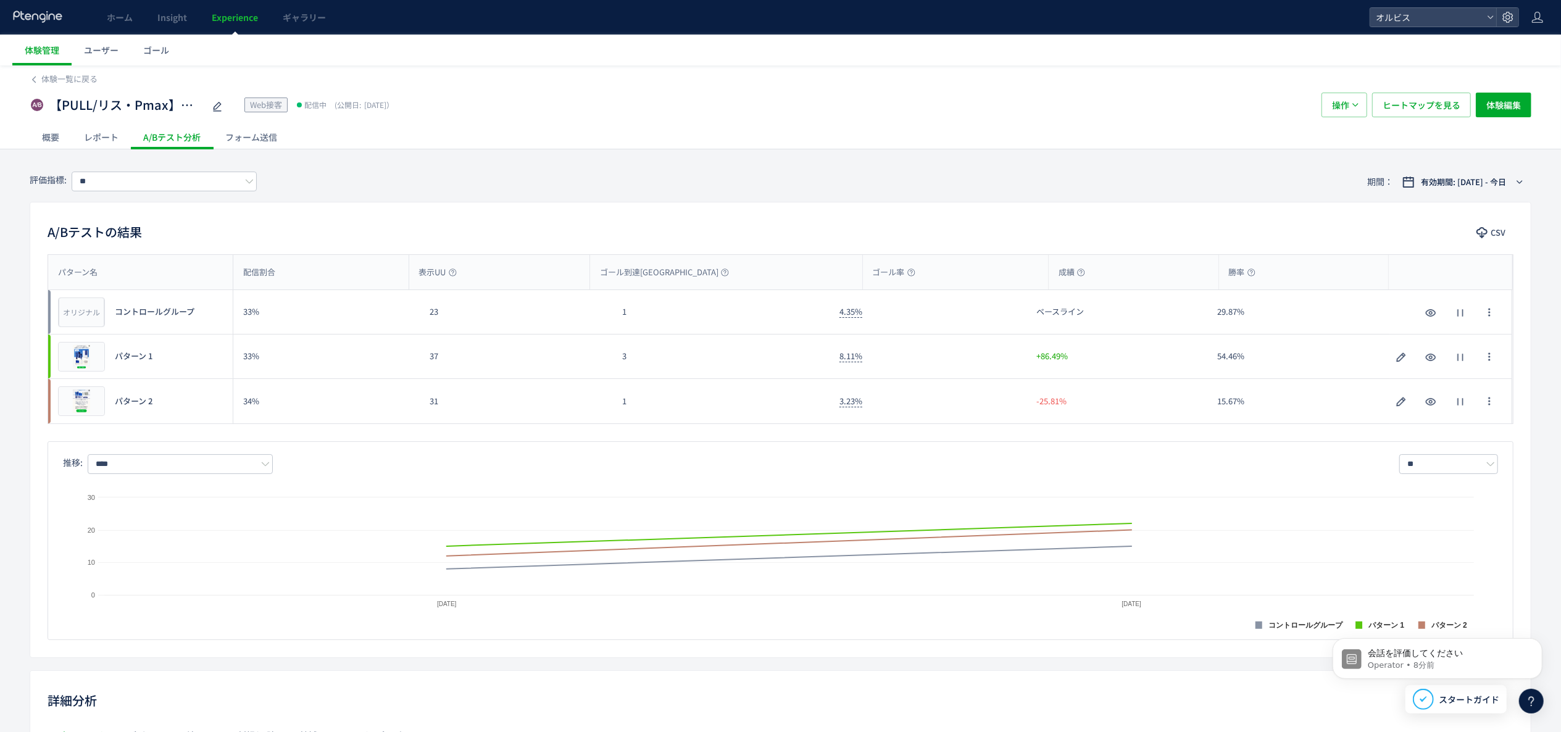
click at [77, 72] on div "体験一覧に戻る" at bounding box center [781, 75] width 1502 height 20
click at [77, 73] on span "体験一覧に戻る" at bounding box center [69, 79] width 56 height 12
